Goal: Ask a question

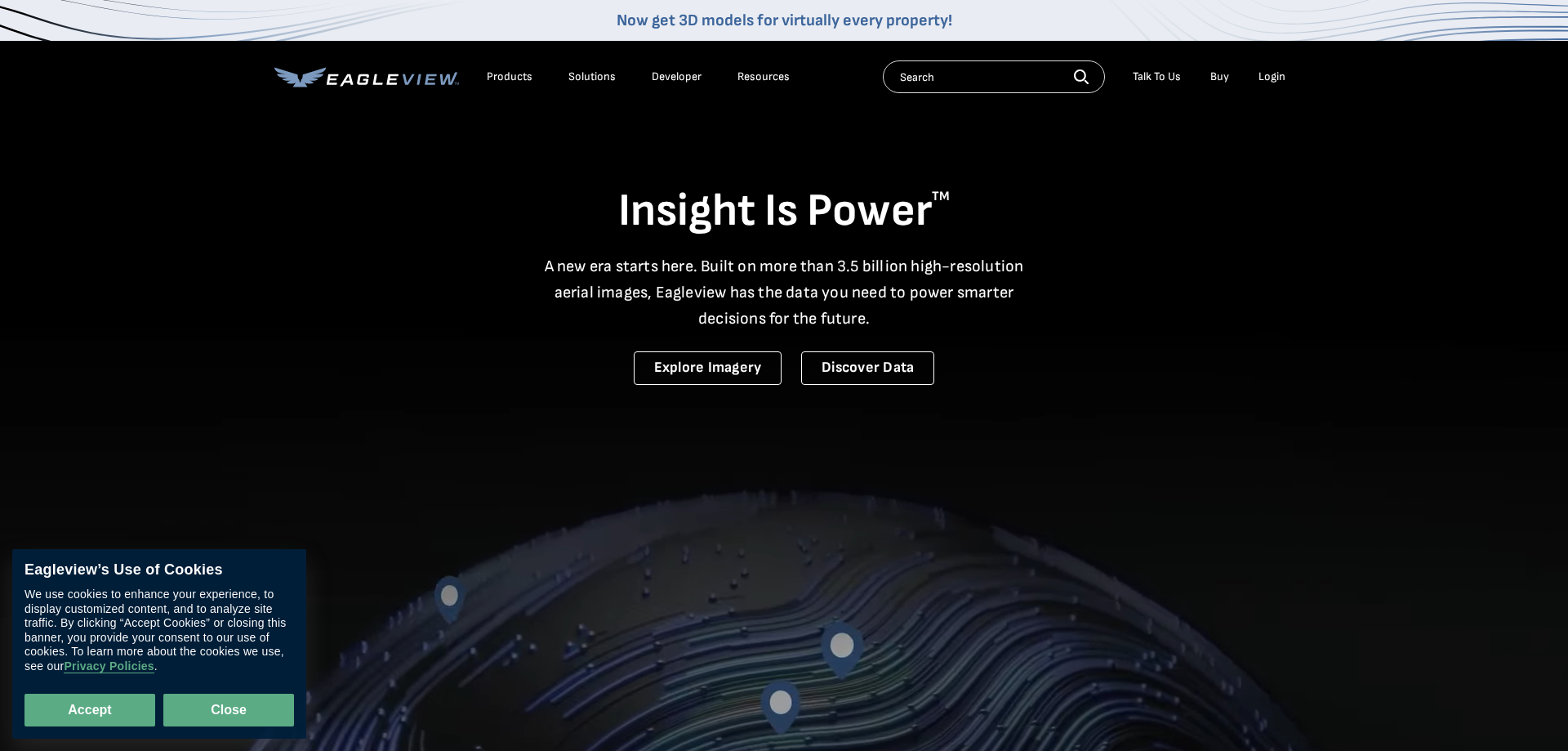
click at [218, 705] on button "Close" at bounding box center [228, 709] width 130 height 33
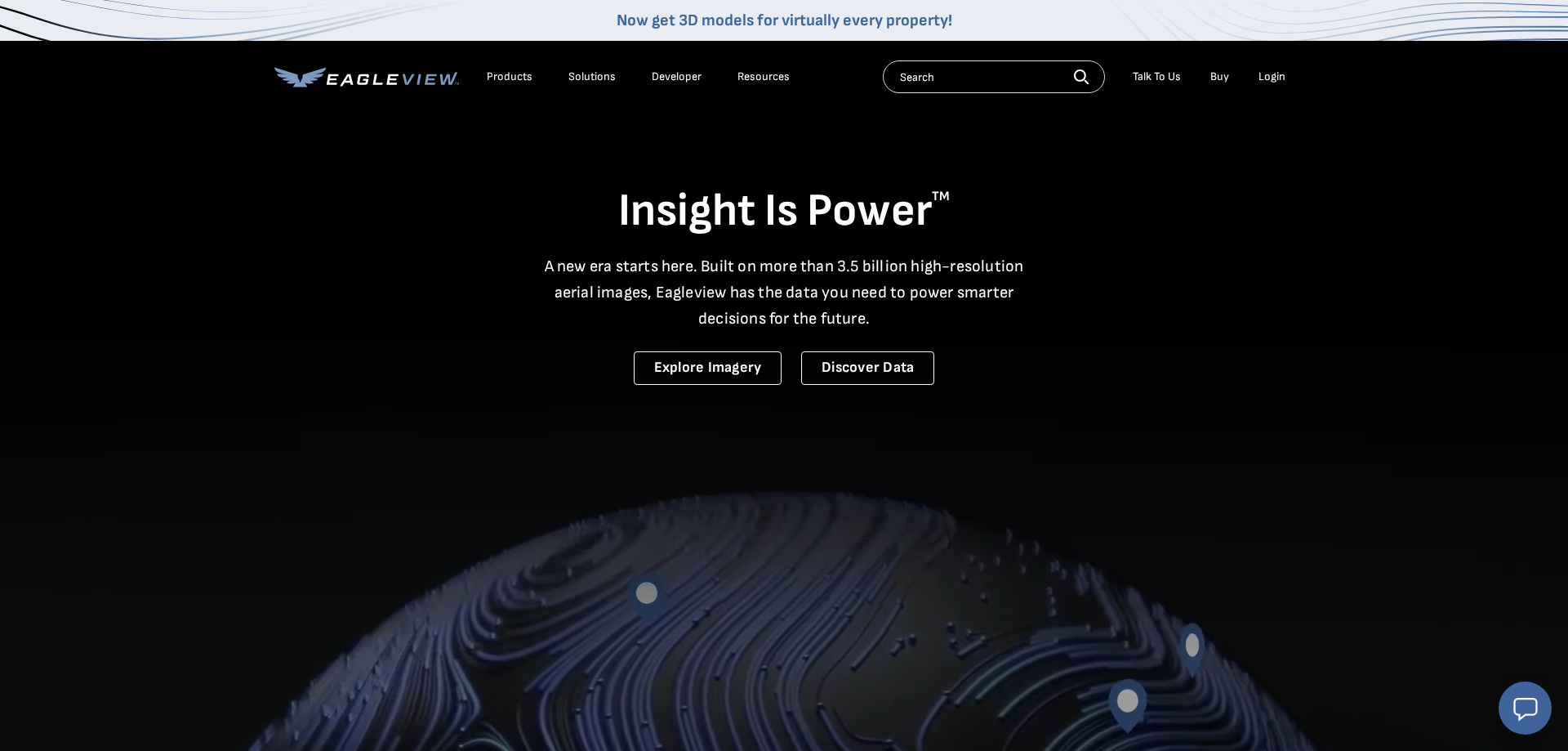
click at [744, 81] on div "Resources" at bounding box center [764, 77] width 53 height 15
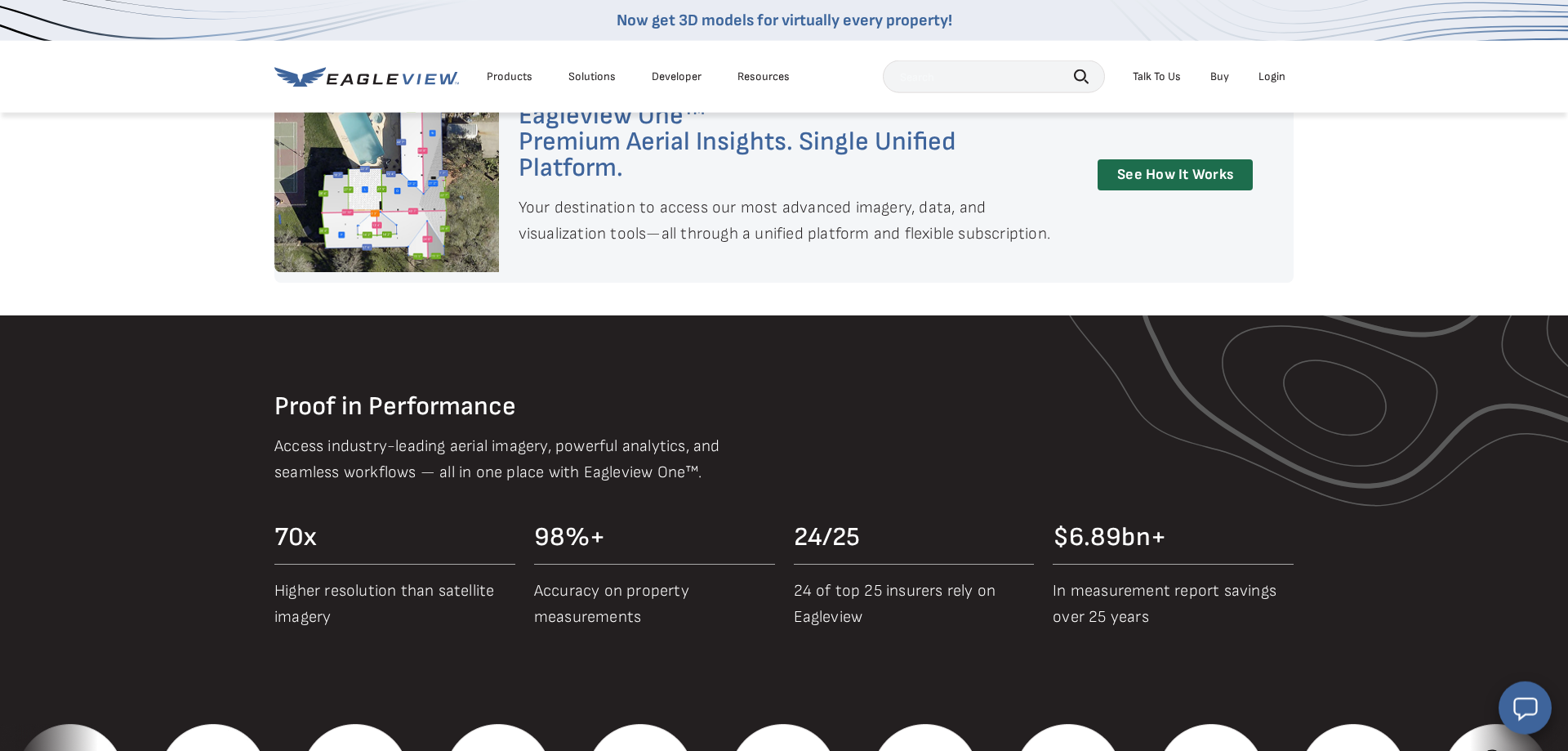
scroll to position [1416, 0]
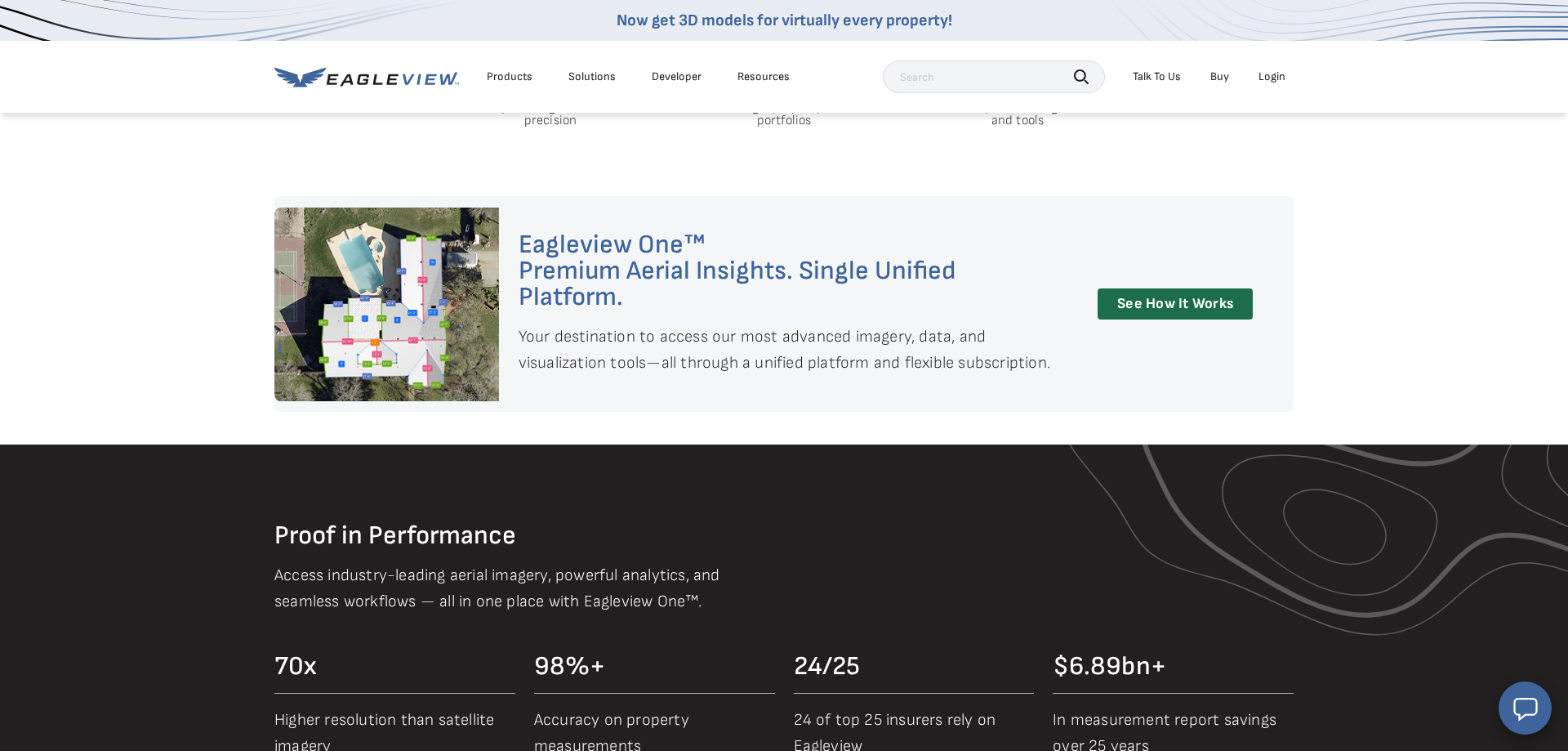
click at [1147, 74] on div "Talk To Us" at bounding box center [1156, 77] width 48 height 15
click at [1138, 171] on link "Call Customer Service" at bounding box center [1117, 162] width 137 height 20
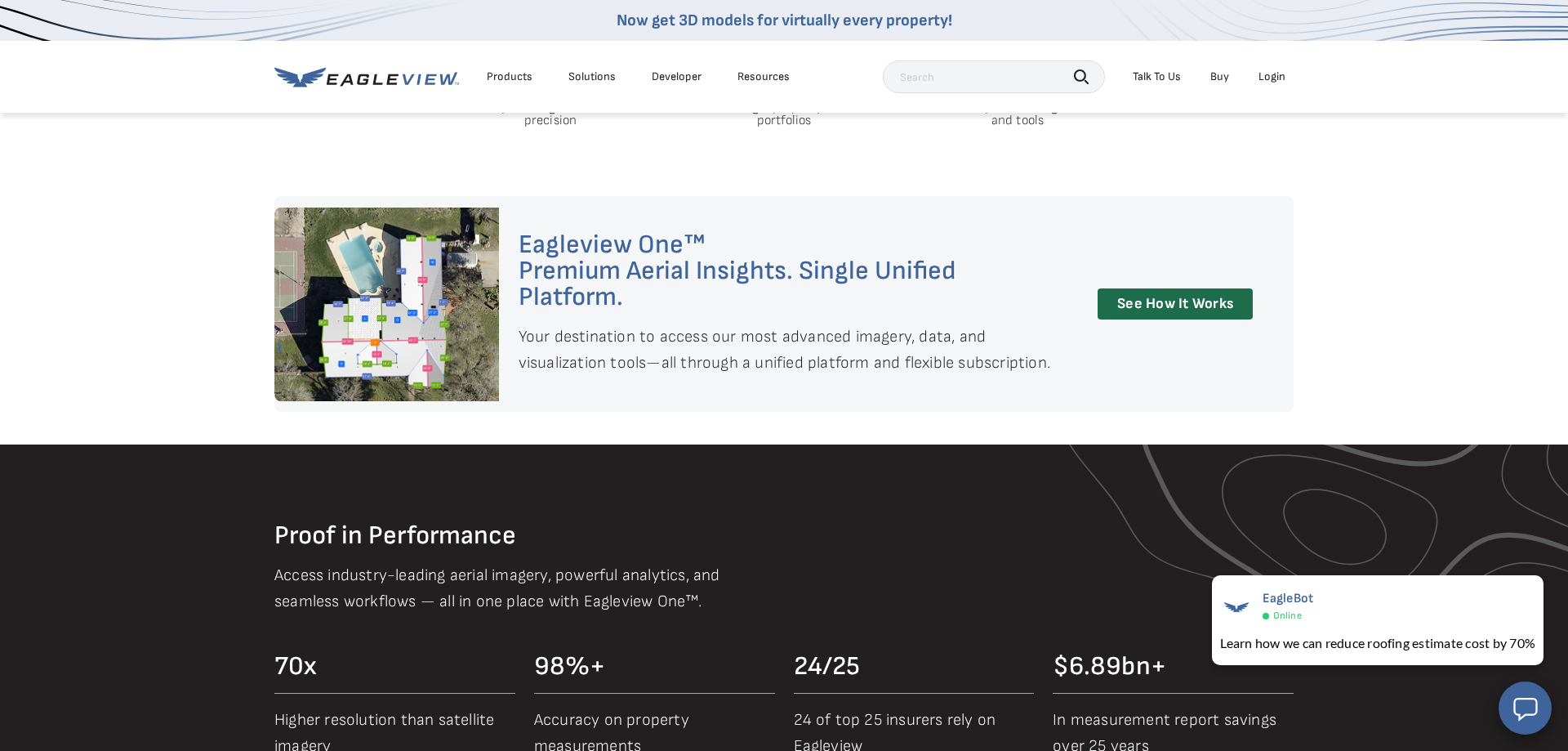
click at [1164, 76] on div "Talk To Us" at bounding box center [1156, 77] width 48 height 15
click at [1403, 159] on div "Search Products Our Product Areas Imagery 1-Inch GSD Aerial Imagery *" at bounding box center [784, 168] width 1568 height 72
click at [1527, 728] on button "Open chat window" at bounding box center [1524, 707] width 56 height 56
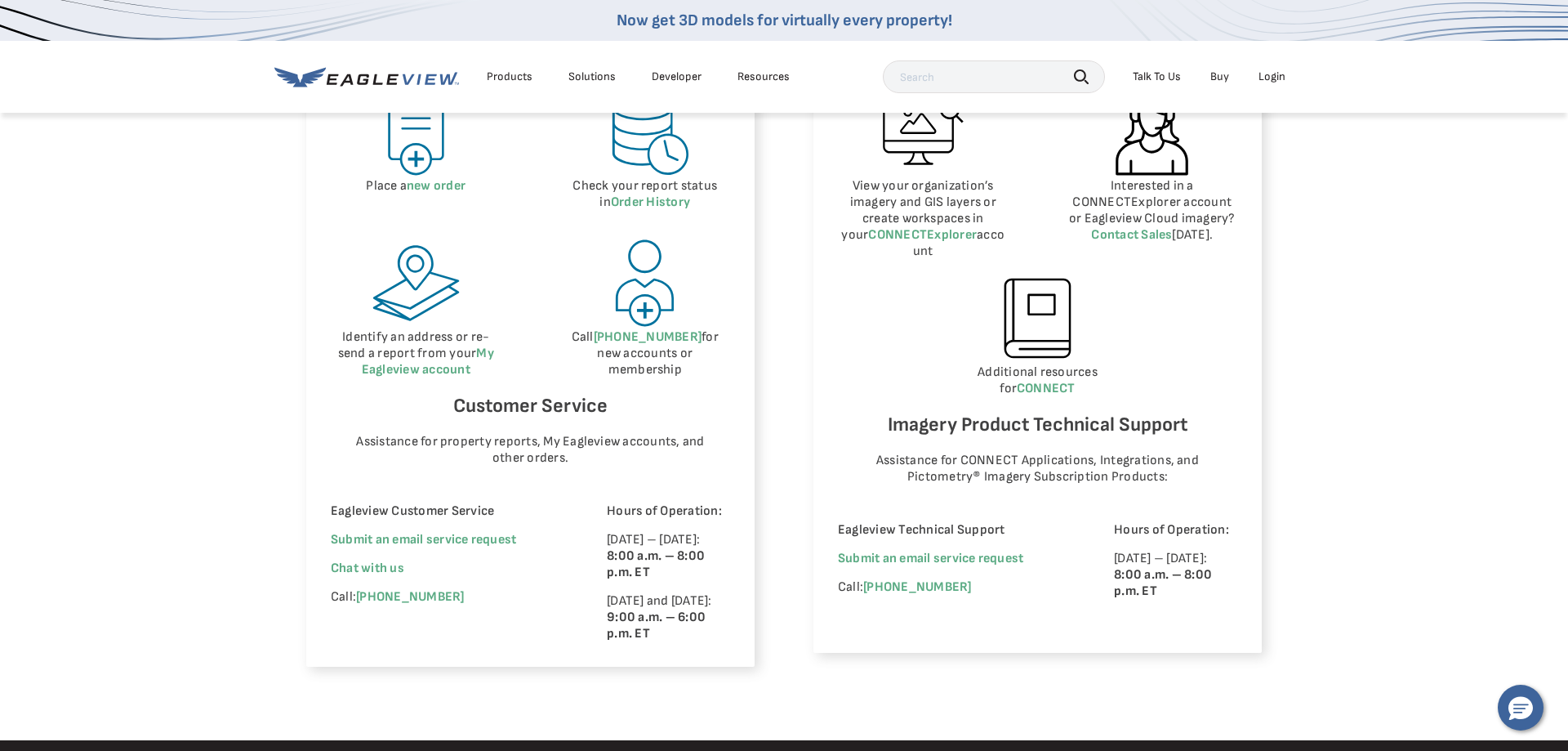
scroll to position [1000, 0]
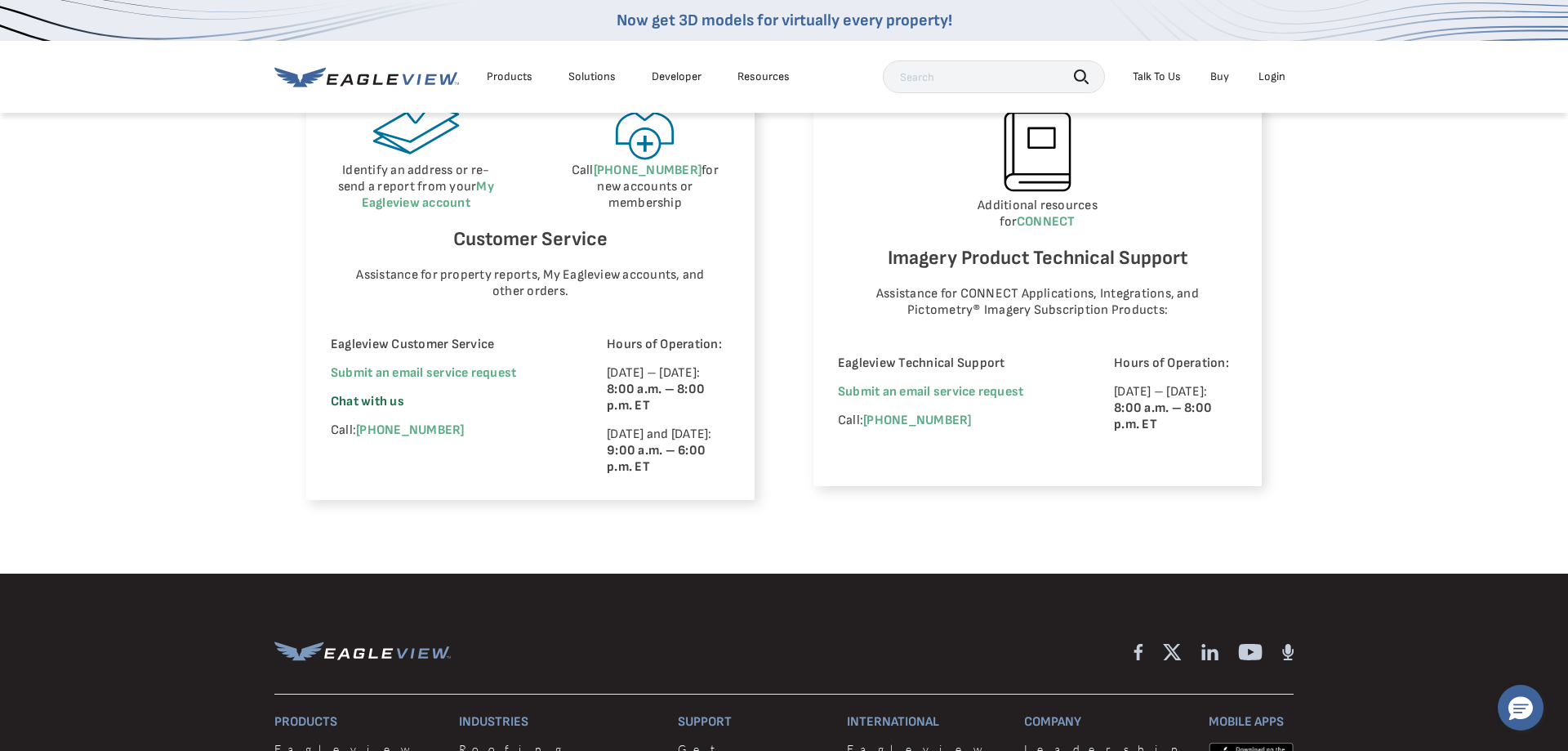
click at [381, 403] on span "Chat with us" at bounding box center [368, 402] width 74 height 16
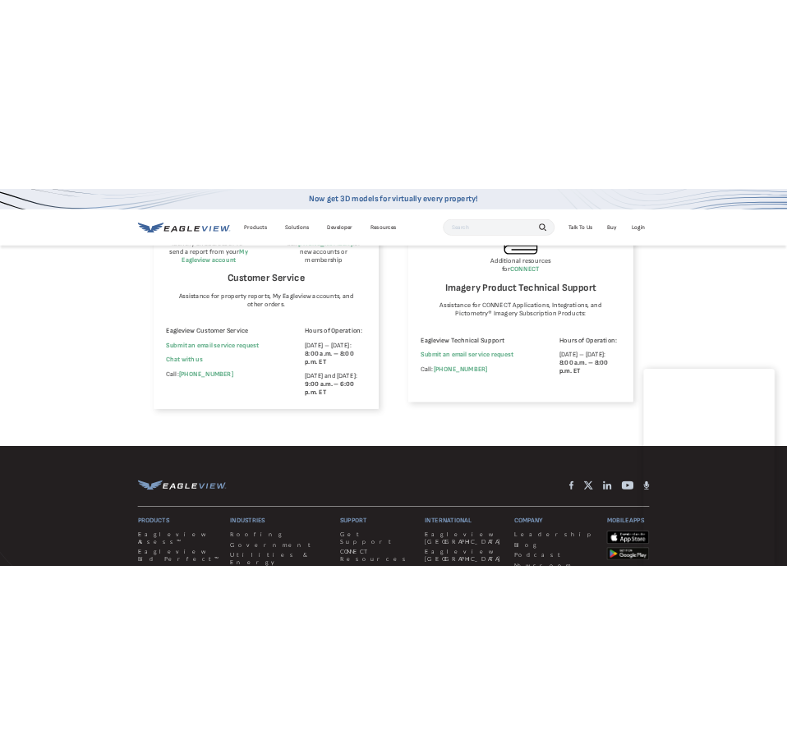
scroll to position [1173, 0]
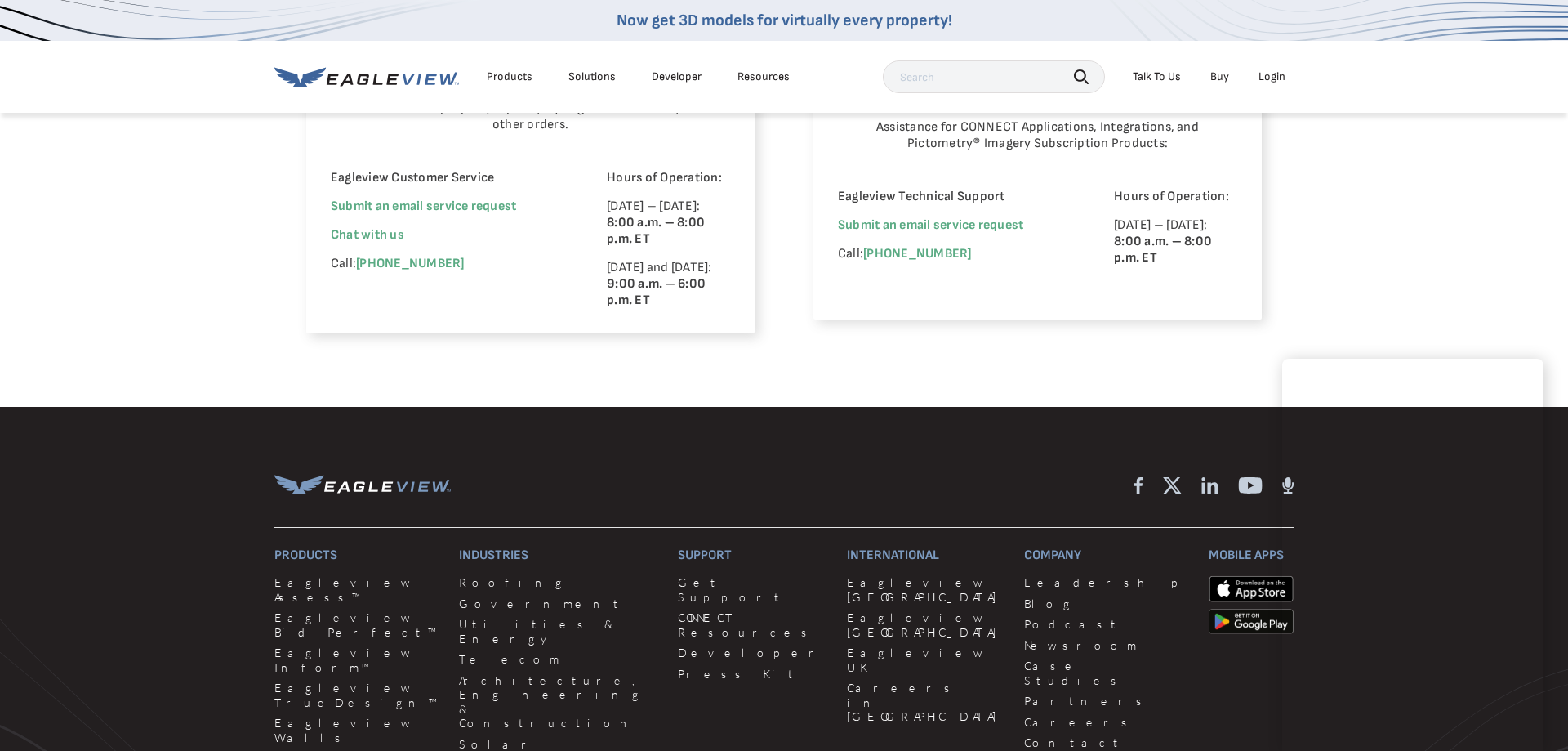
click at [867, 441] on footer "Products Eagleview Assess™ Eagleview Bid Perfect™ Eagleview Inform™ Eagleview T…" at bounding box center [784, 756] width 1568 height 698
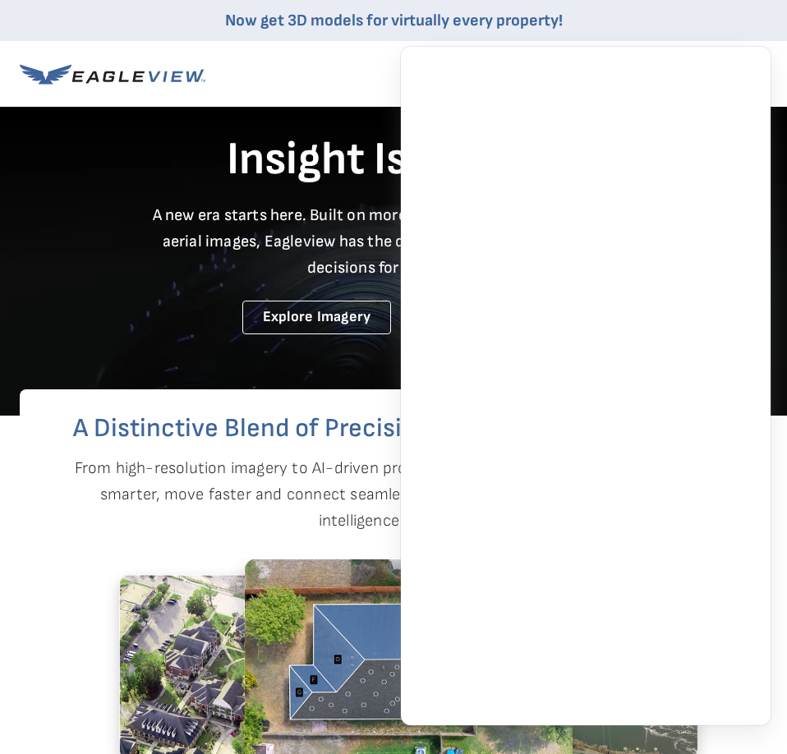
scroll to position [1439, 0]
